Goal: Check status

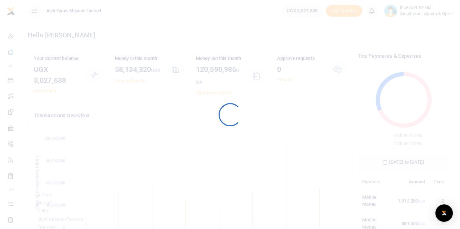
scroll to position [96, 84]
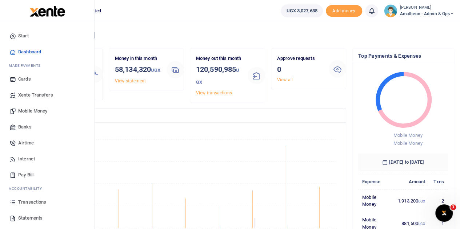
click at [22, 202] on span "Transactions" at bounding box center [32, 202] width 28 height 7
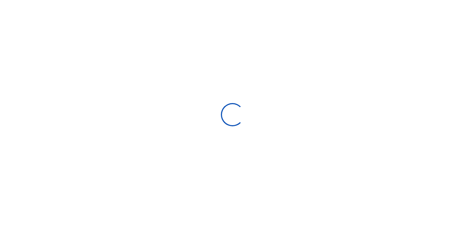
select select
type input "07/27/2025 - 08/25/2025"
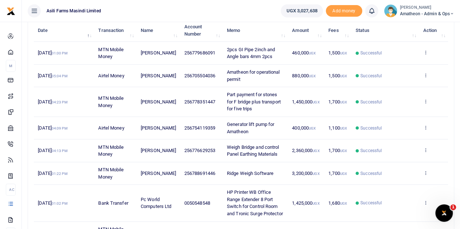
scroll to position [109, 0]
